Goal: Task Accomplishment & Management: Use online tool/utility

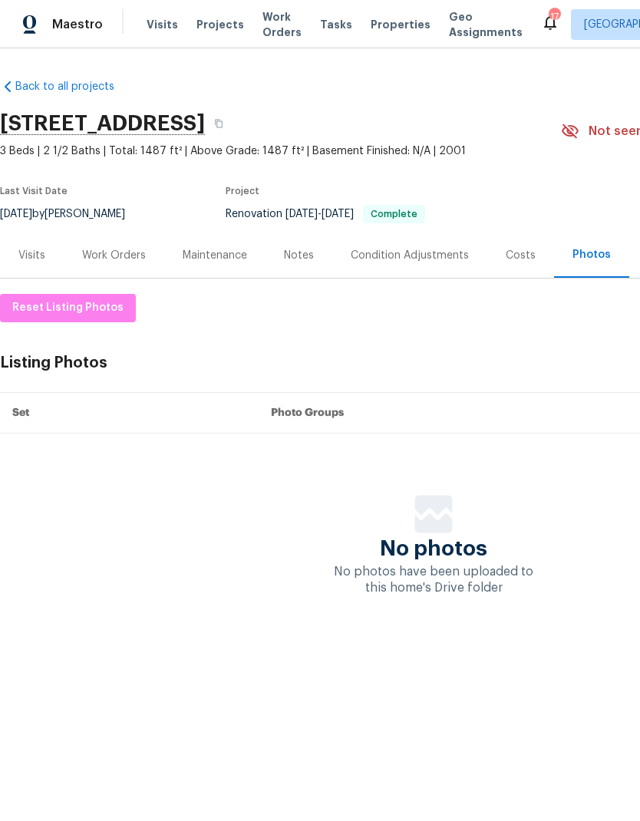
click at [517, 257] on div "Costs" at bounding box center [521, 255] width 30 height 15
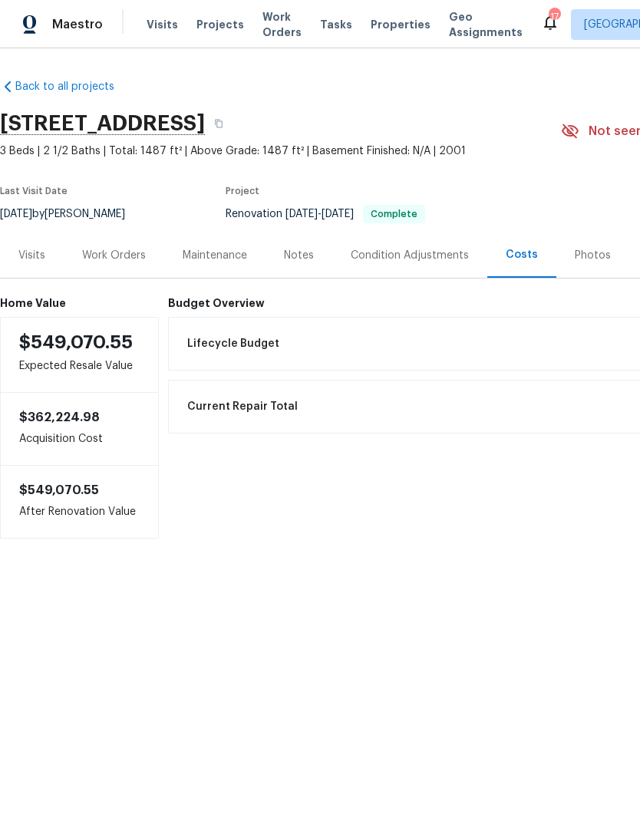
click at [590, 259] on div "Photos" at bounding box center [593, 255] width 36 height 15
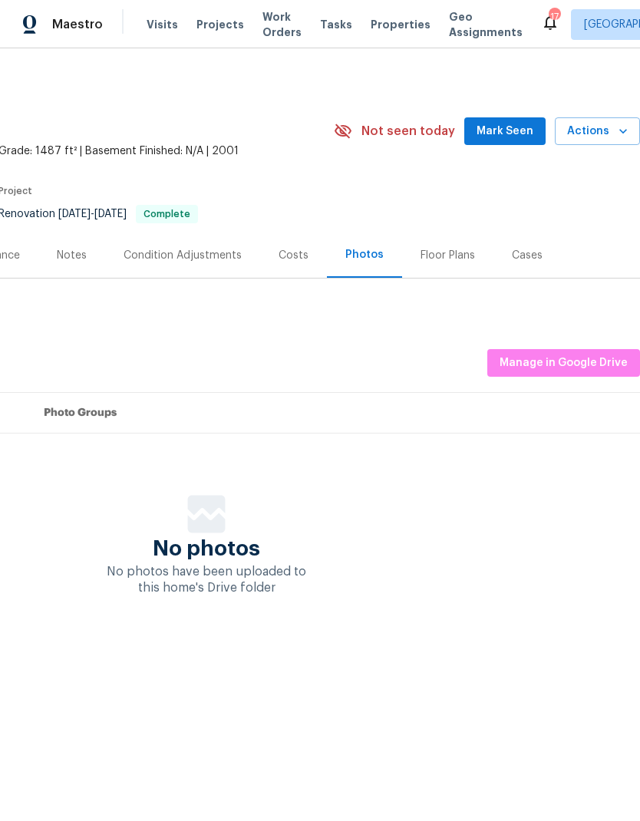
scroll to position [0, 227]
click at [560, 362] on span "Manage in Google Drive" at bounding box center [564, 363] width 128 height 19
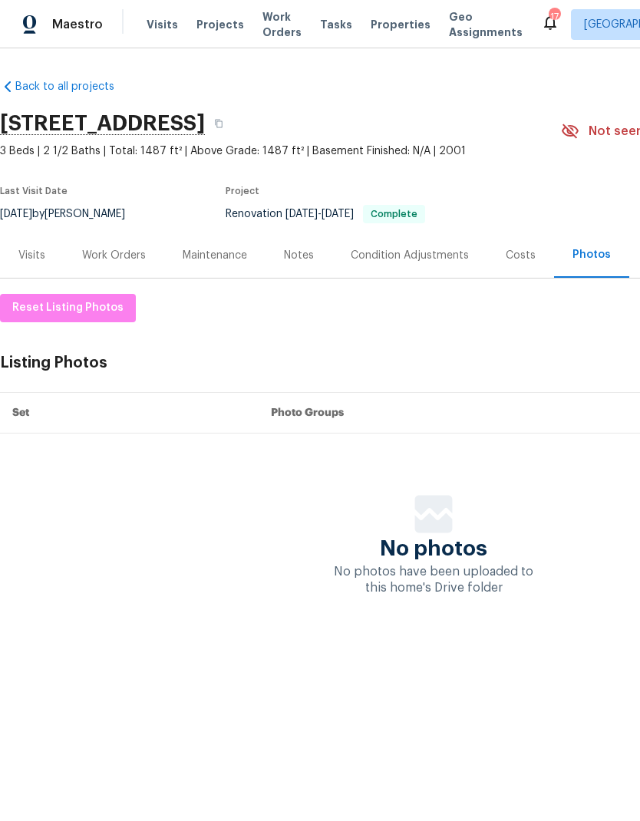
click at [115, 262] on div "Work Orders" at bounding box center [114, 255] width 64 height 15
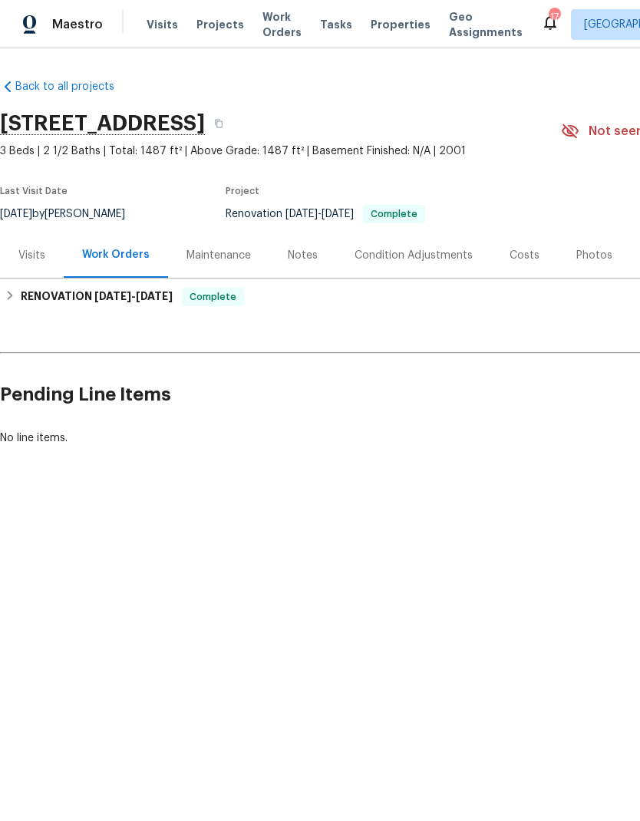
click at [586, 250] on div "Photos" at bounding box center [594, 255] width 36 height 15
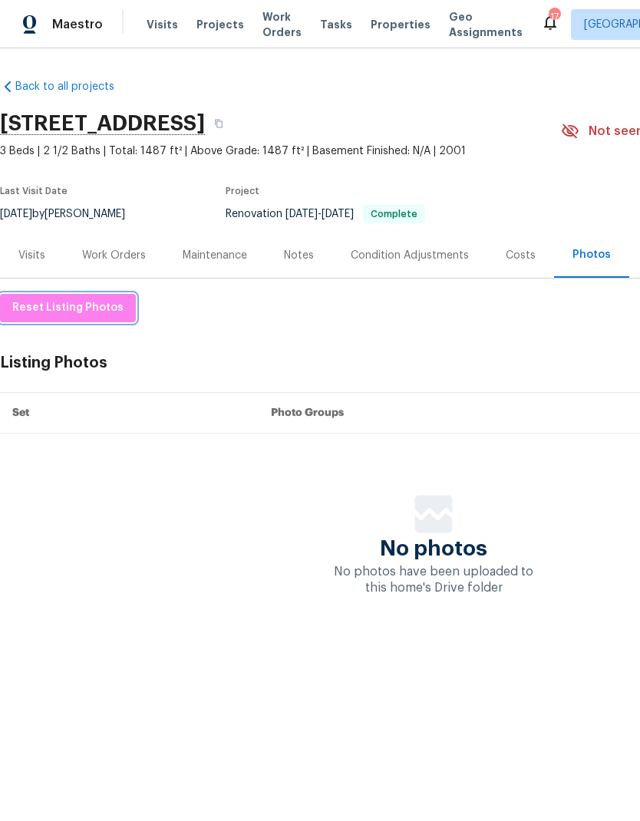
click at [74, 310] on span "Reset Listing Photos" at bounding box center [67, 308] width 111 height 19
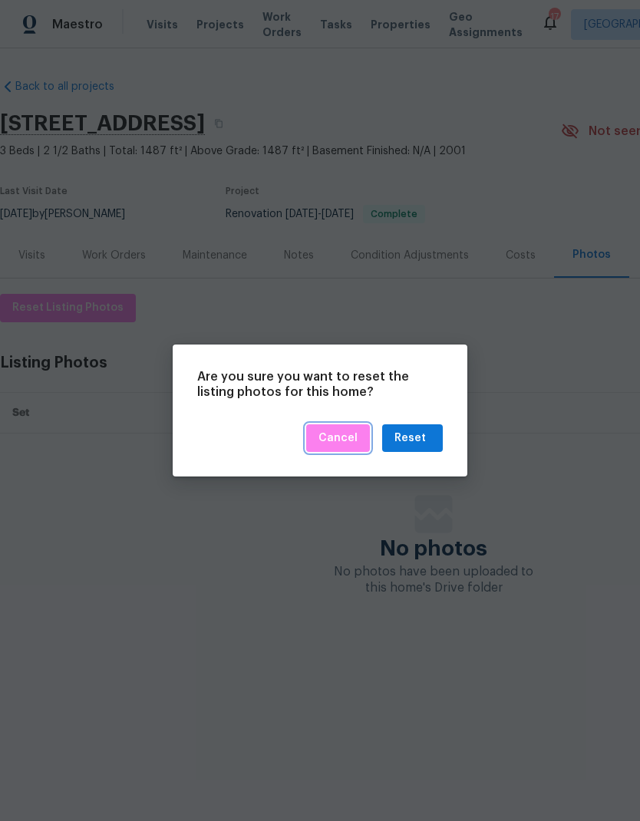
click at [365, 436] on button "Cancel" at bounding box center [338, 438] width 64 height 28
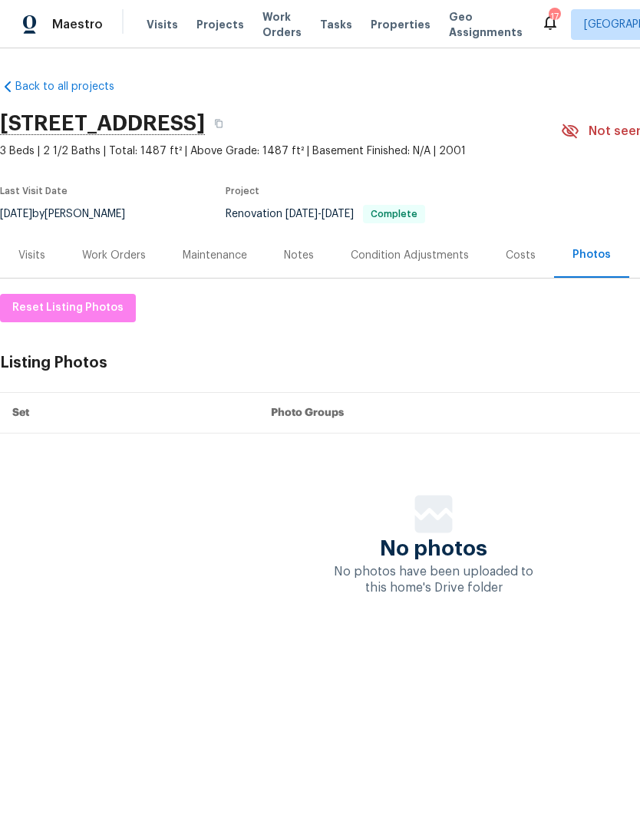
click at [35, 251] on div "Visits" at bounding box center [31, 255] width 27 height 15
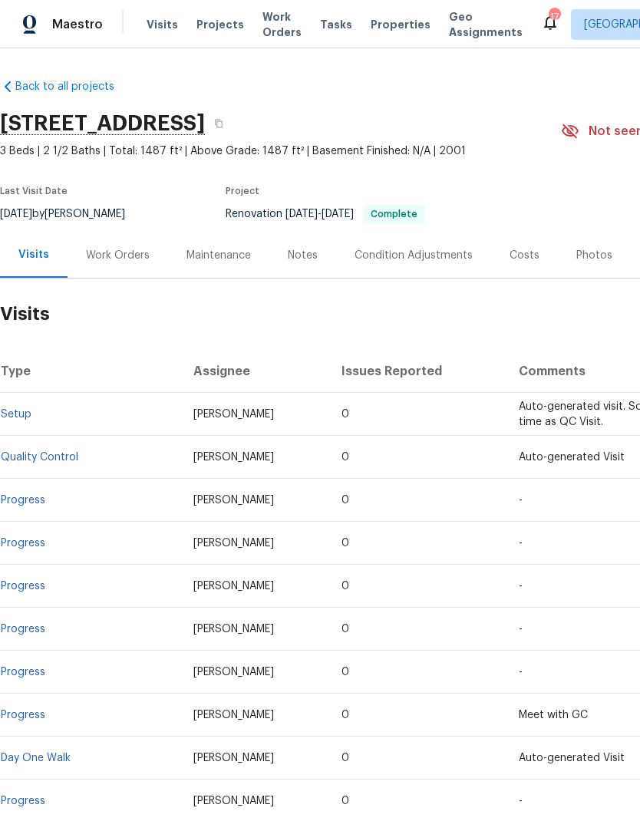
click at [583, 262] on div "Photos" at bounding box center [594, 255] width 36 height 15
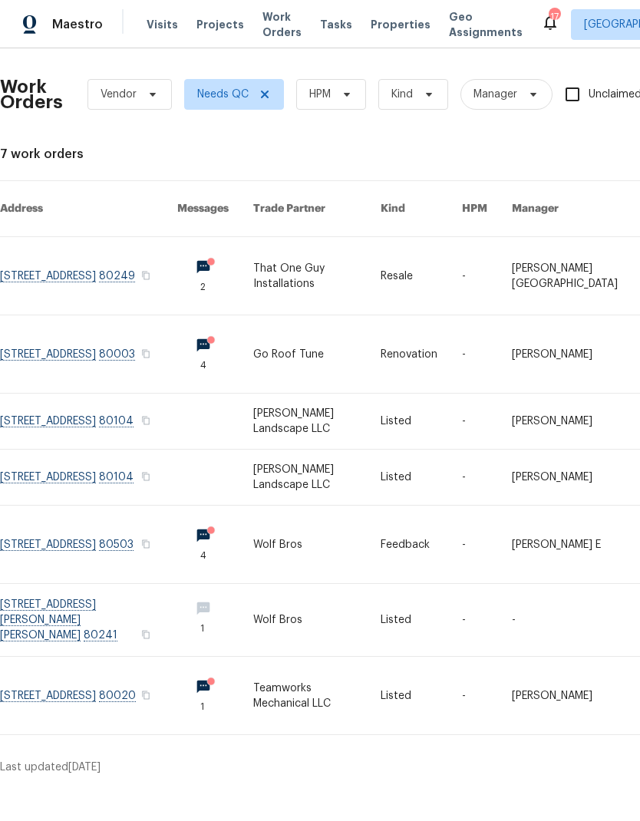
click at [216, 31] on span "Projects" at bounding box center [220, 24] width 48 height 15
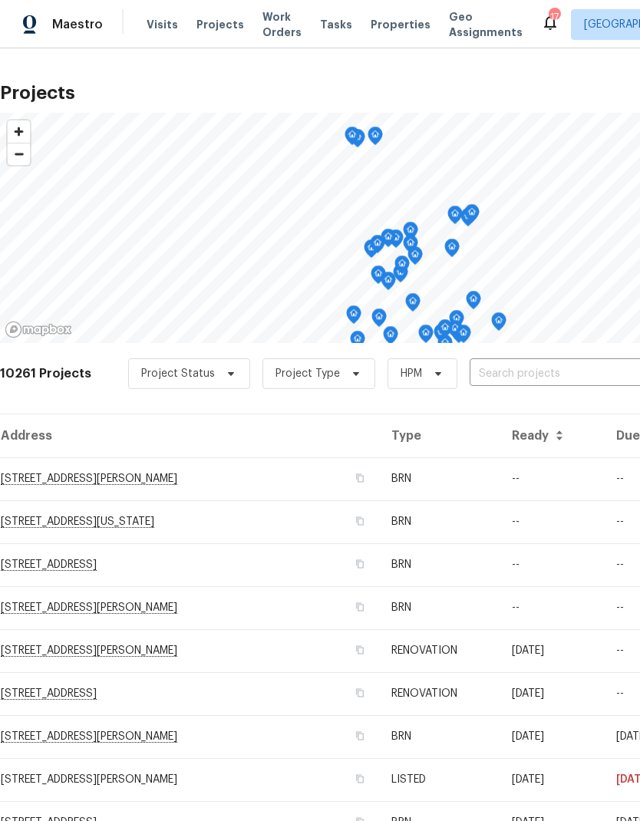
click at [515, 371] on input "text" at bounding box center [558, 374] width 176 height 24
type input "7575"
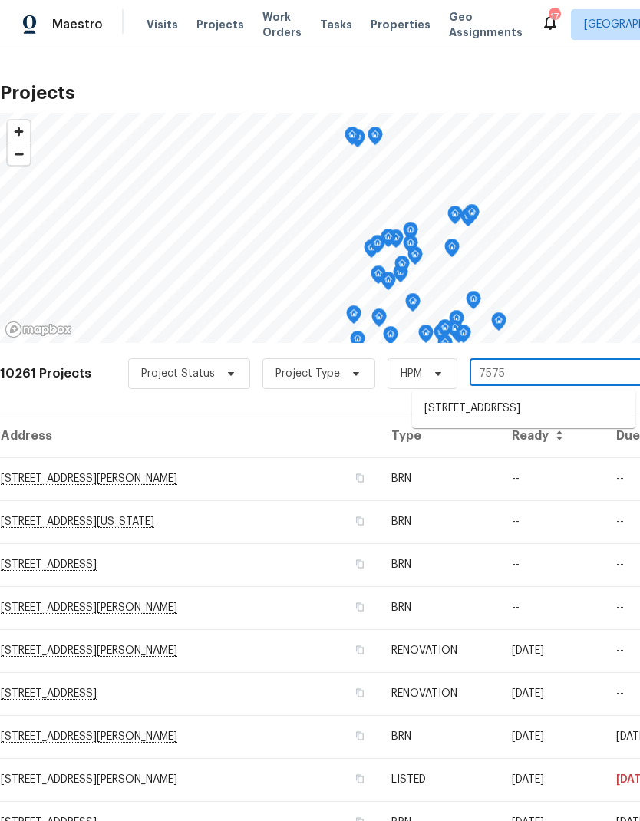
click at [515, 408] on li "[STREET_ADDRESS]" at bounding box center [523, 409] width 223 height 26
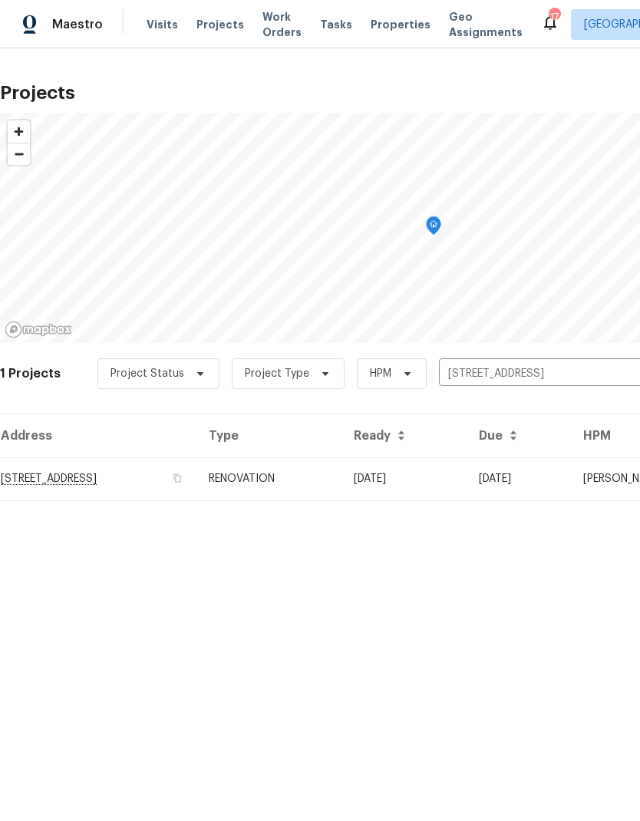
click at [428, 477] on td "07/22/25" at bounding box center [404, 478] width 125 height 43
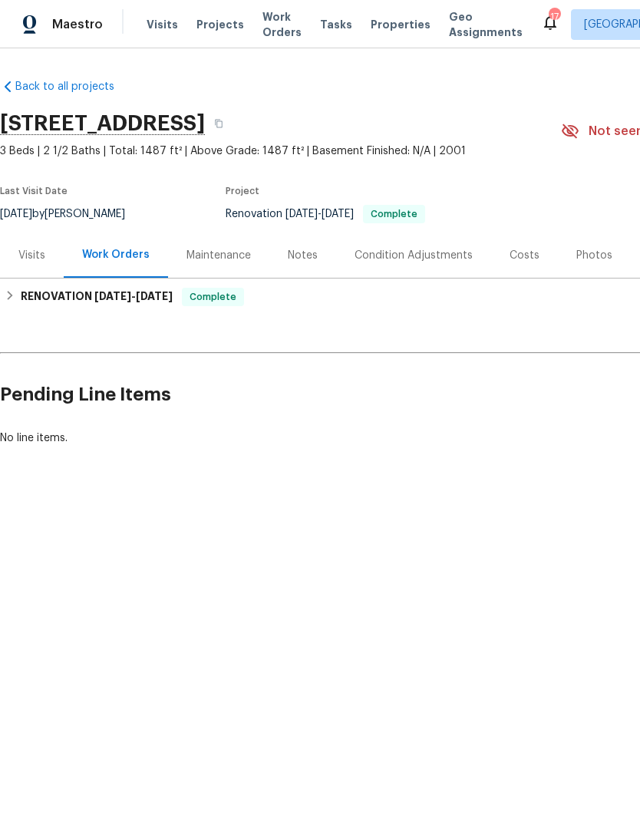
click at [590, 255] on div "Photos" at bounding box center [594, 255] width 36 height 15
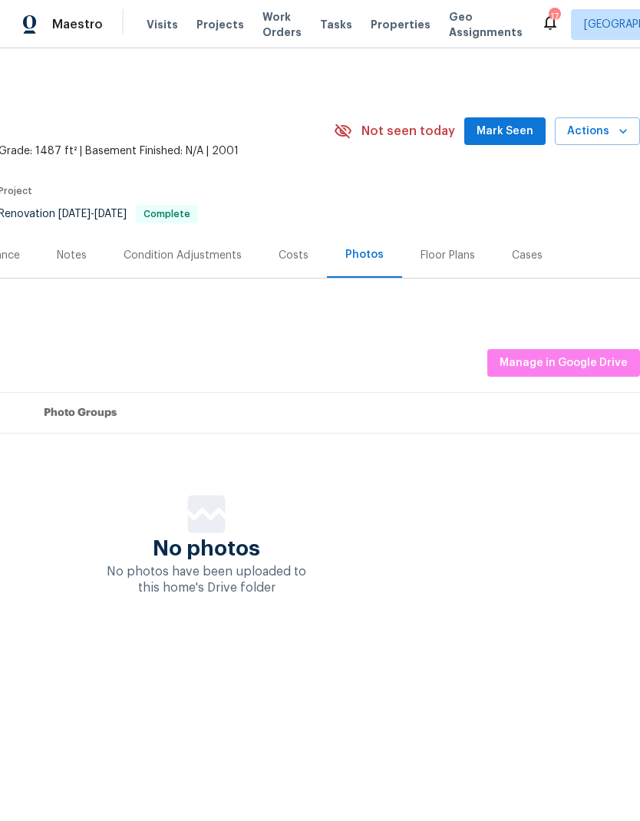
scroll to position [0, 227]
click at [559, 364] on span "Manage in Google Drive" at bounding box center [564, 363] width 128 height 19
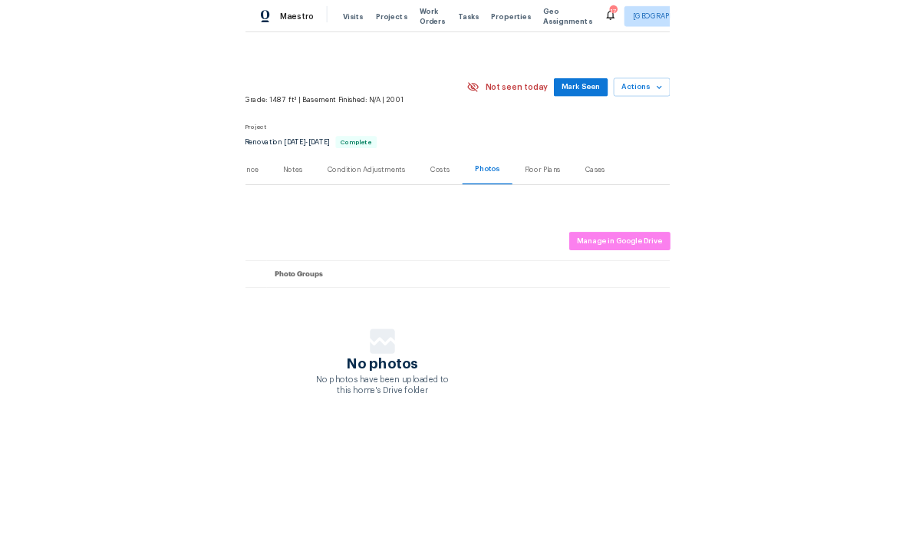
scroll to position [0, 0]
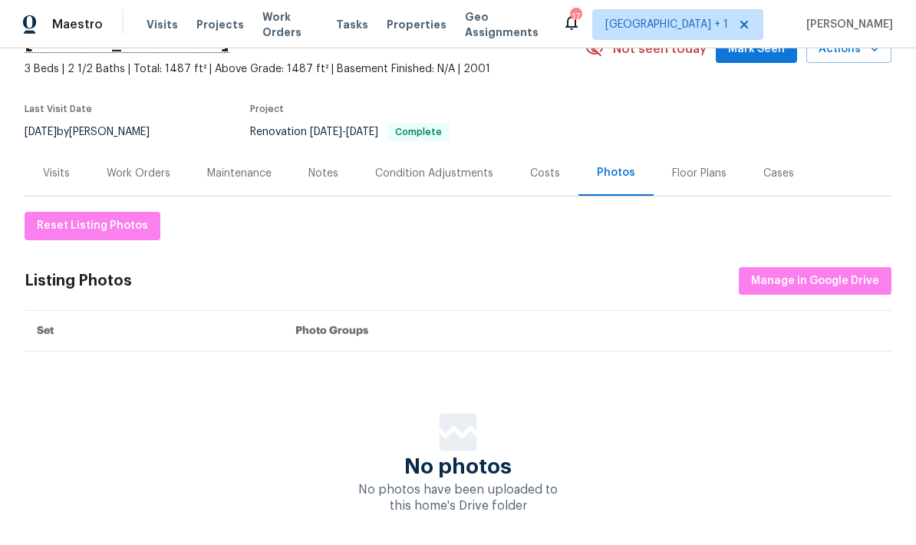
scroll to position [81, 0]
click at [804, 286] on span "Manage in Google Drive" at bounding box center [815, 281] width 128 height 19
